Goal: Navigation & Orientation: Find specific page/section

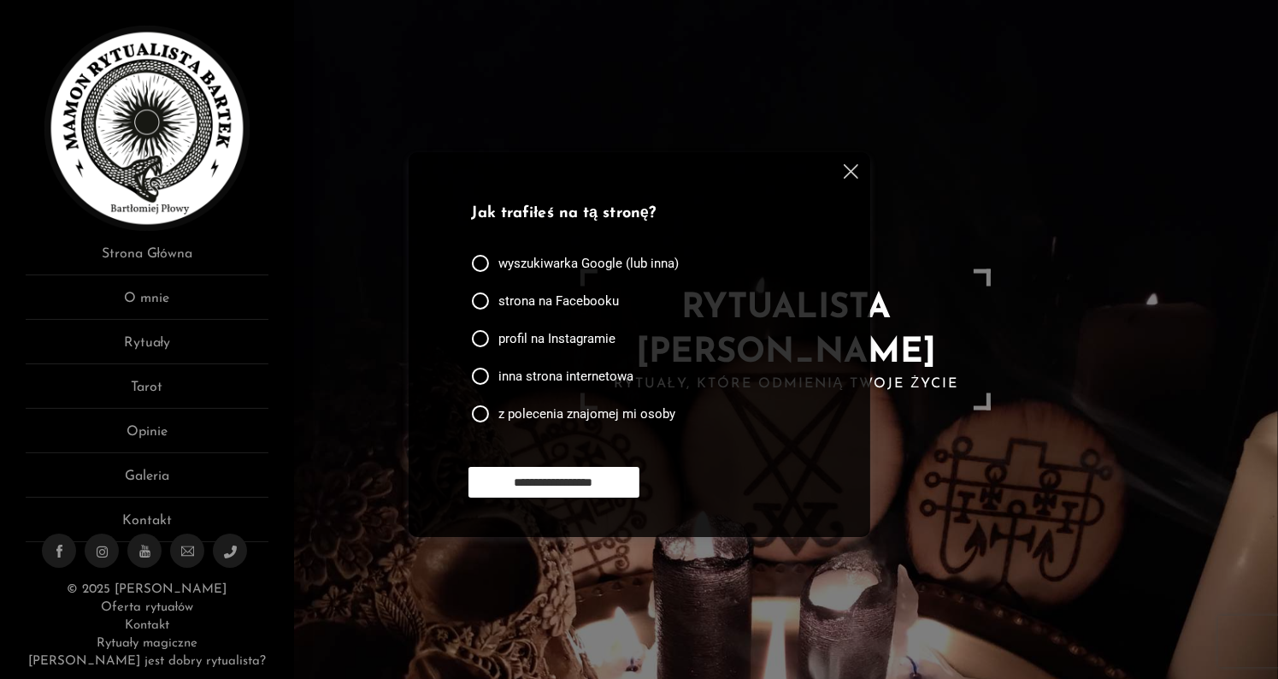
click at [551, 345] on span "profil na Instagramie" at bounding box center [556, 338] width 117 height 17
click at [858, 173] on div "**********" at bounding box center [640, 344] width 462 height 385
click at [850, 173] on img at bounding box center [851, 171] width 15 height 15
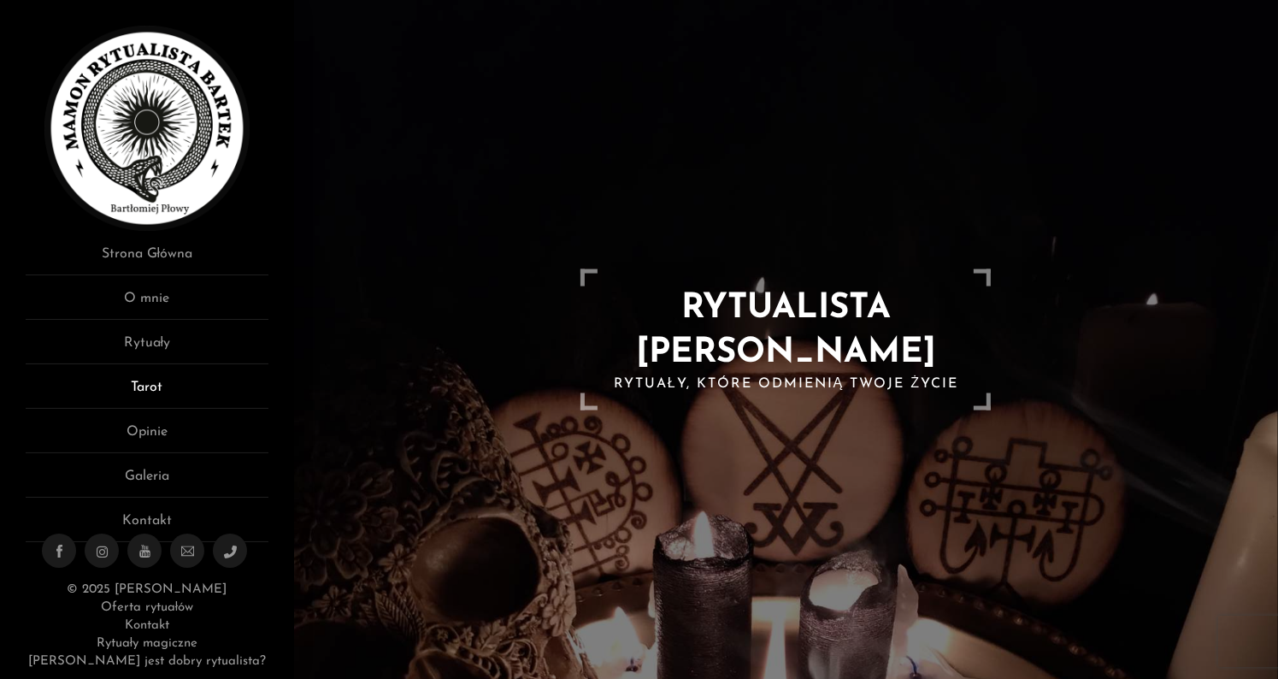
click at [156, 377] on link "Tarot" at bounding box center [147, 393] width 243 height 32
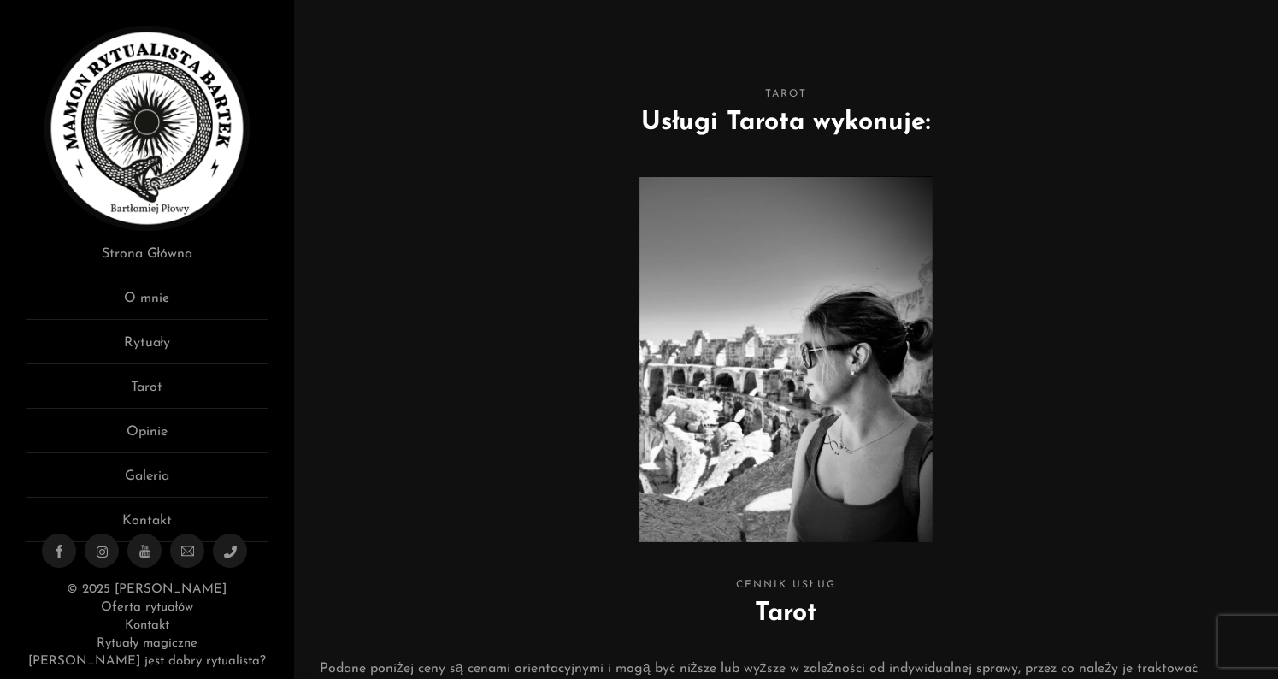
click at [548, 391] on div at bounding box center [475, 372] width 311 height 409
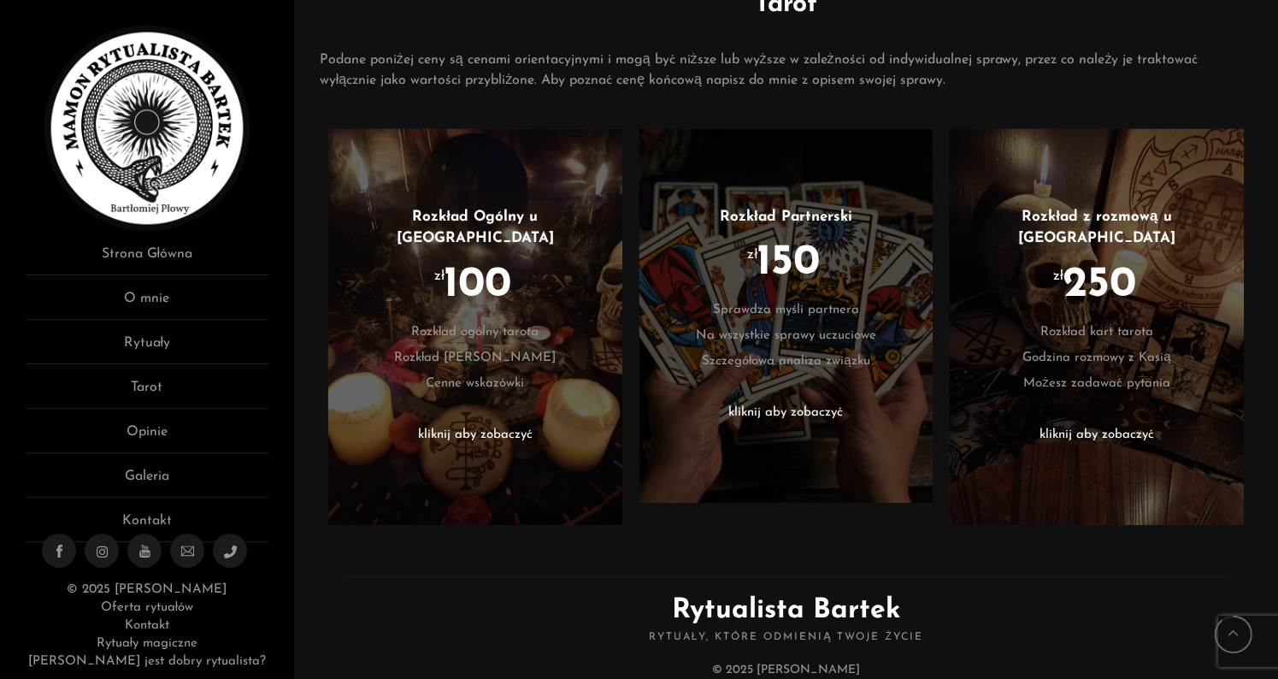
scroll to position [709, 0]
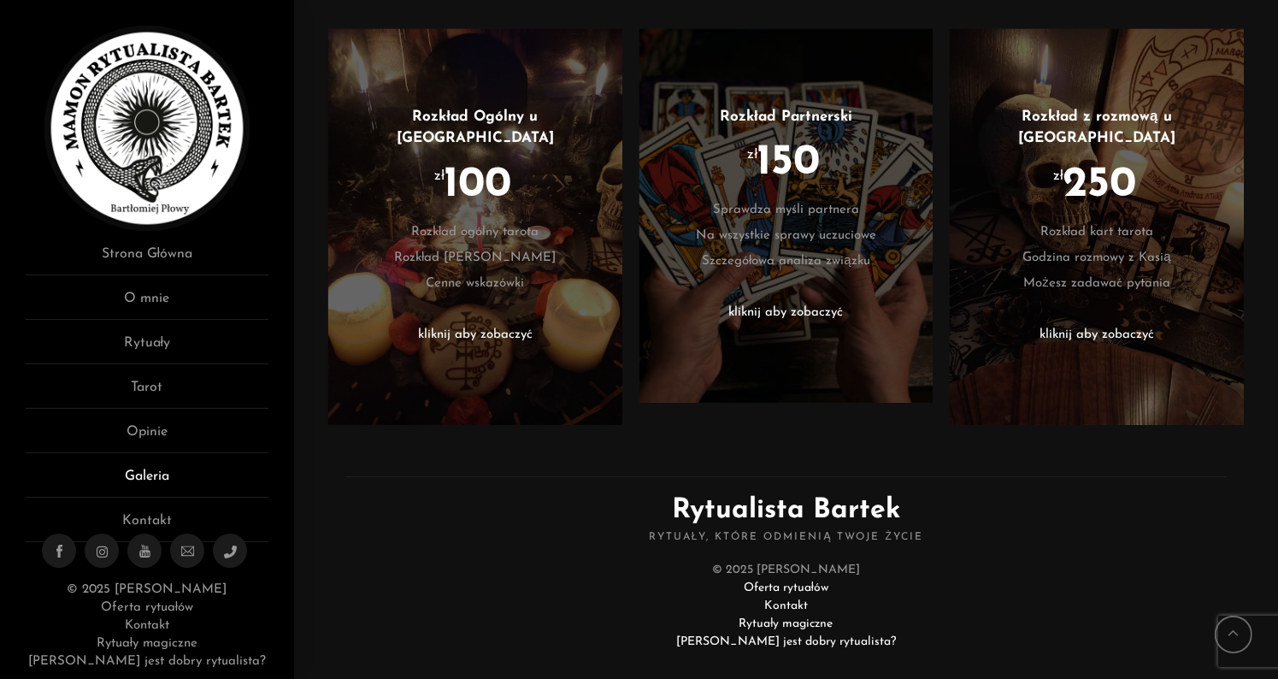
click at [152, 468] on link "Galeria" at bounding box center [147, 482] width 243 height 32
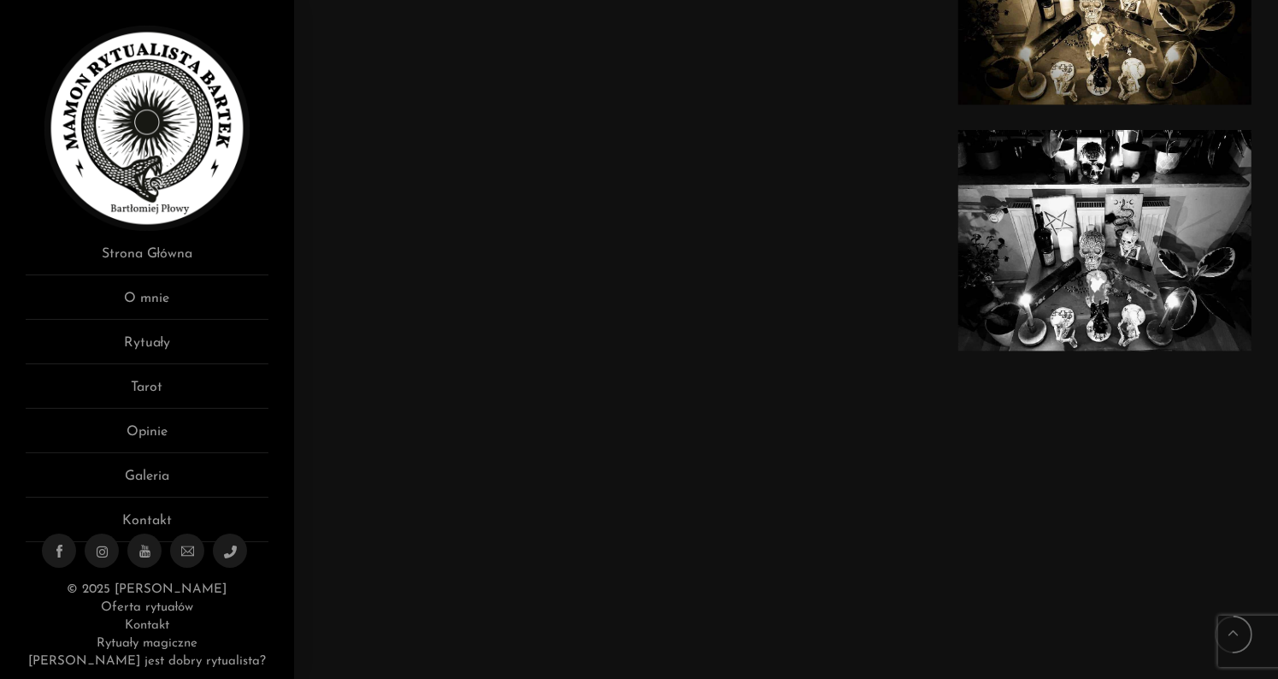
scroll to position [3302, 0]
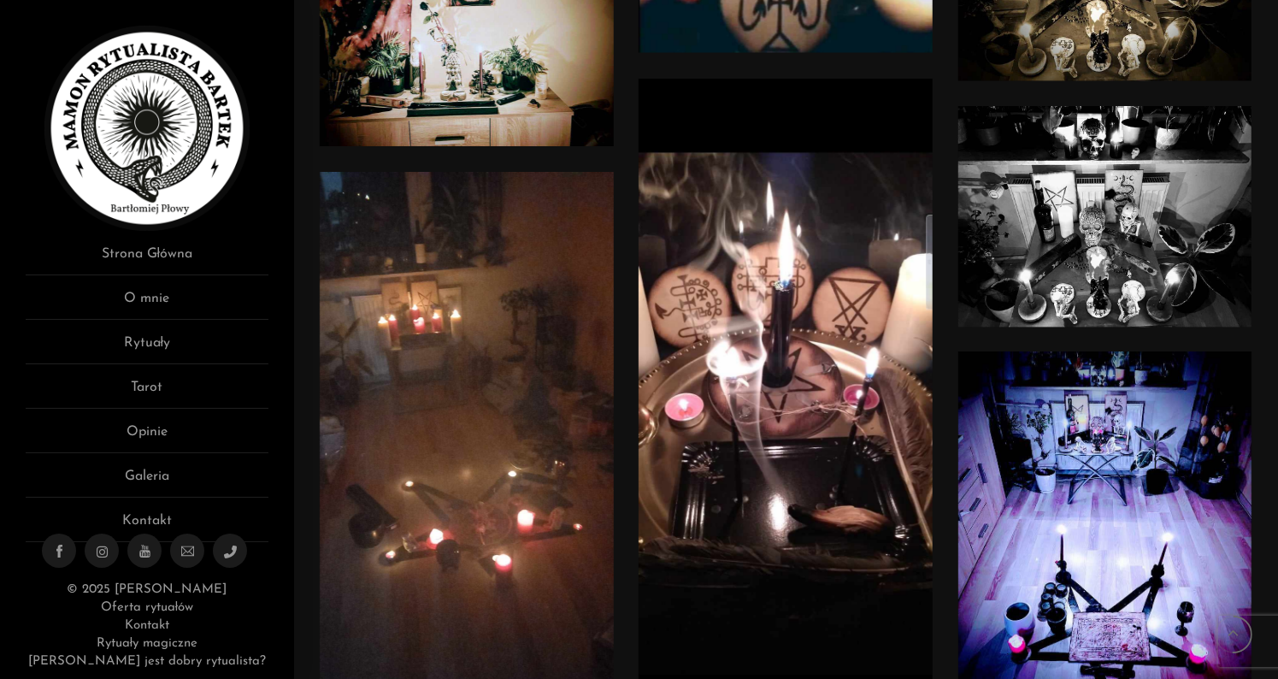
click at [668, 539] on link at bounding box center [785, 413] width 294 height 669
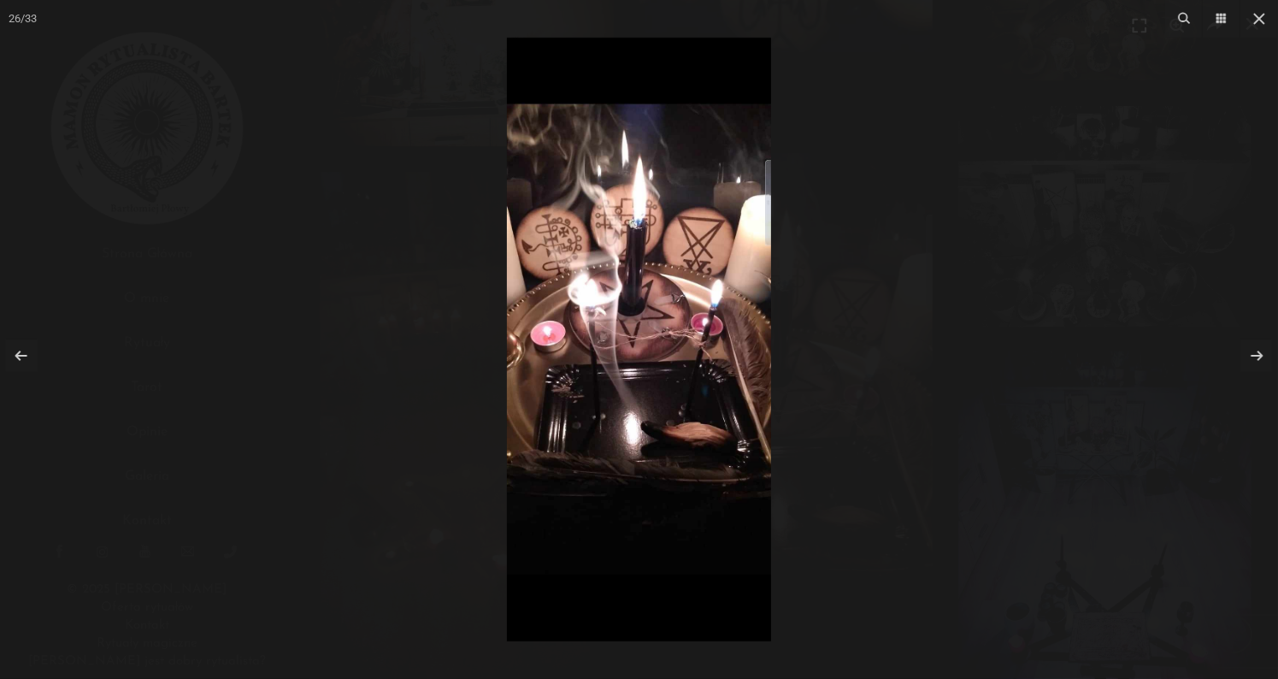
click at [472, 412] on div at bounding box center [639, 339] width 1278 height 679
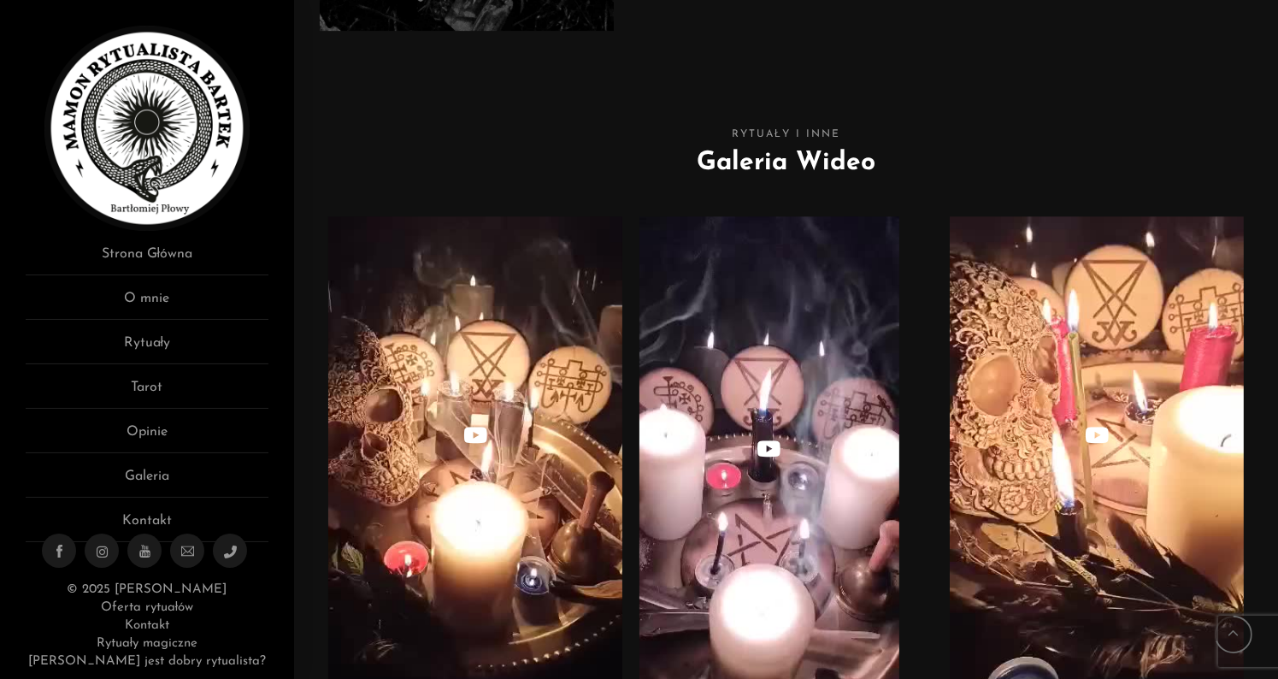
scroll to position [4896, 0]
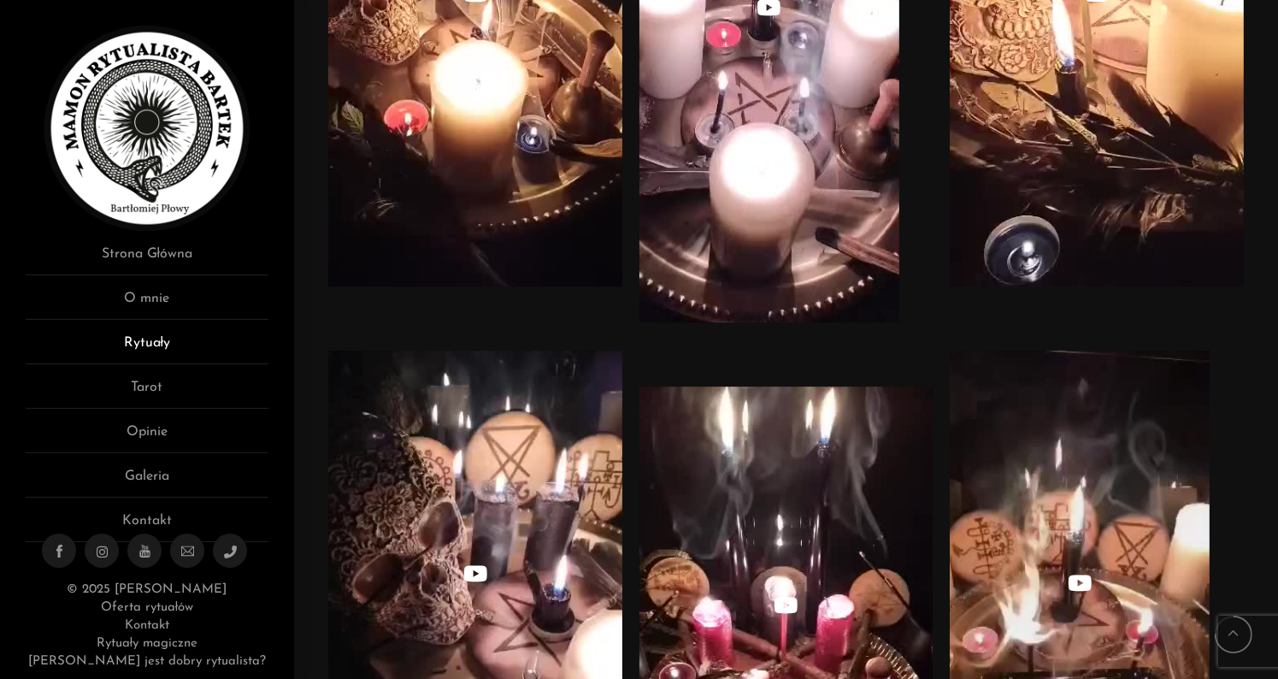
click at [156, 342] on link "Rytuały" at bounding box center [147, 348] width 243 height 32
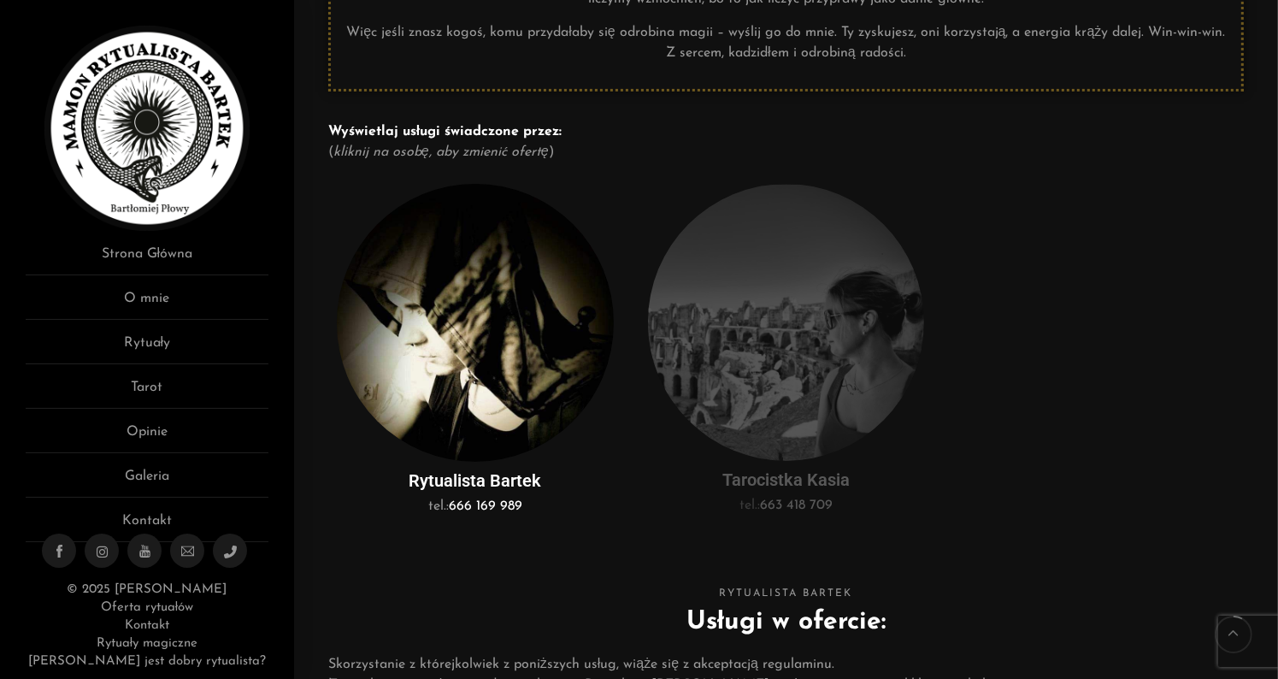
scroll to position [337, 0]
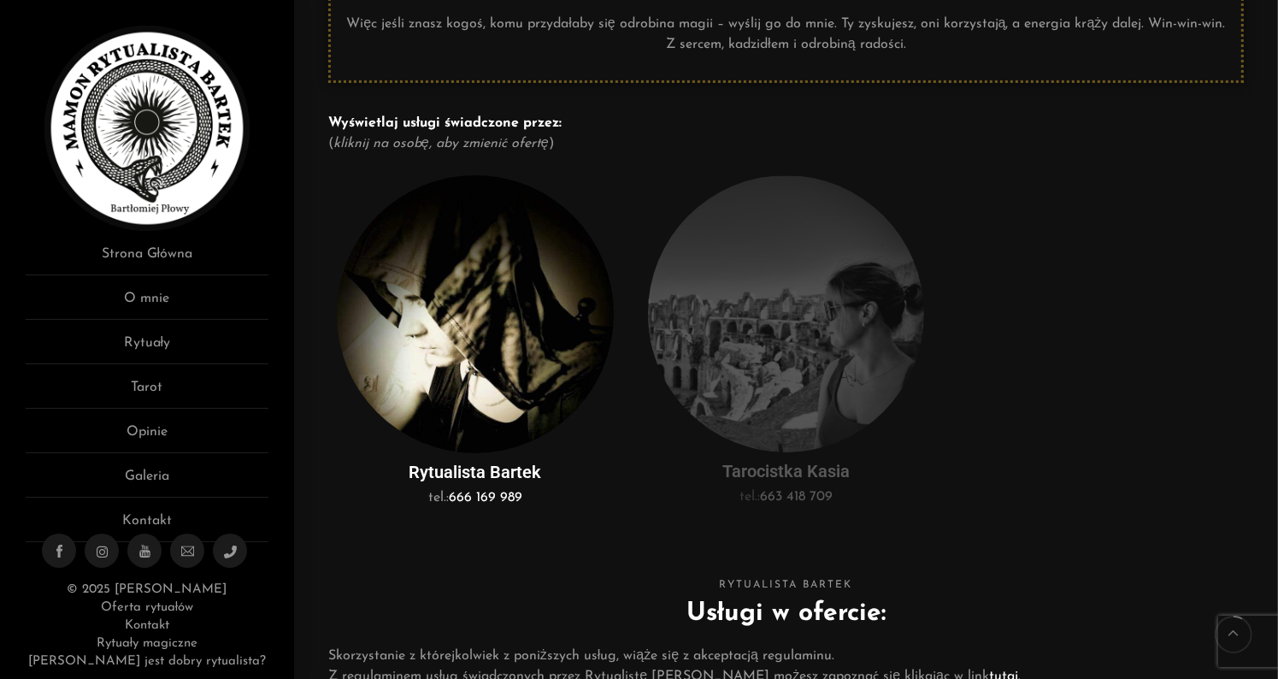
click at [534, 384] on img at bounding box center [475, 314] width 277 height 278
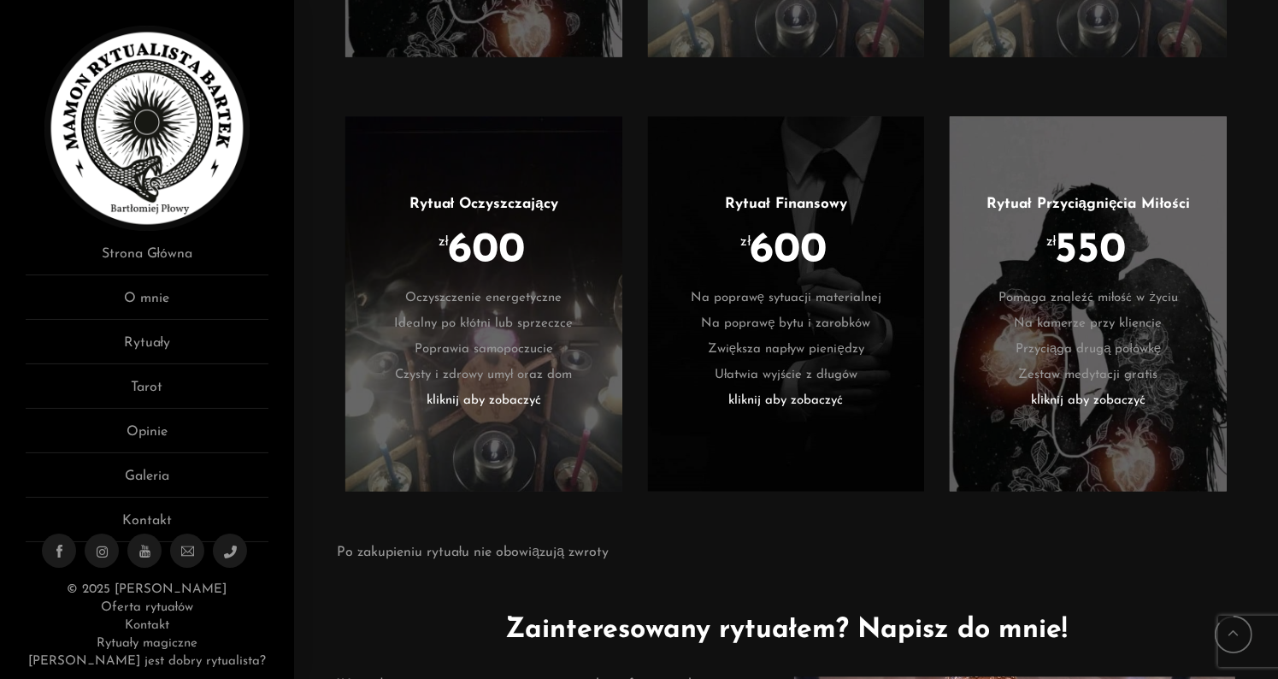
scroll to position [3551, 0]
